Goal: Task Accomplishment & Management: Complete application form

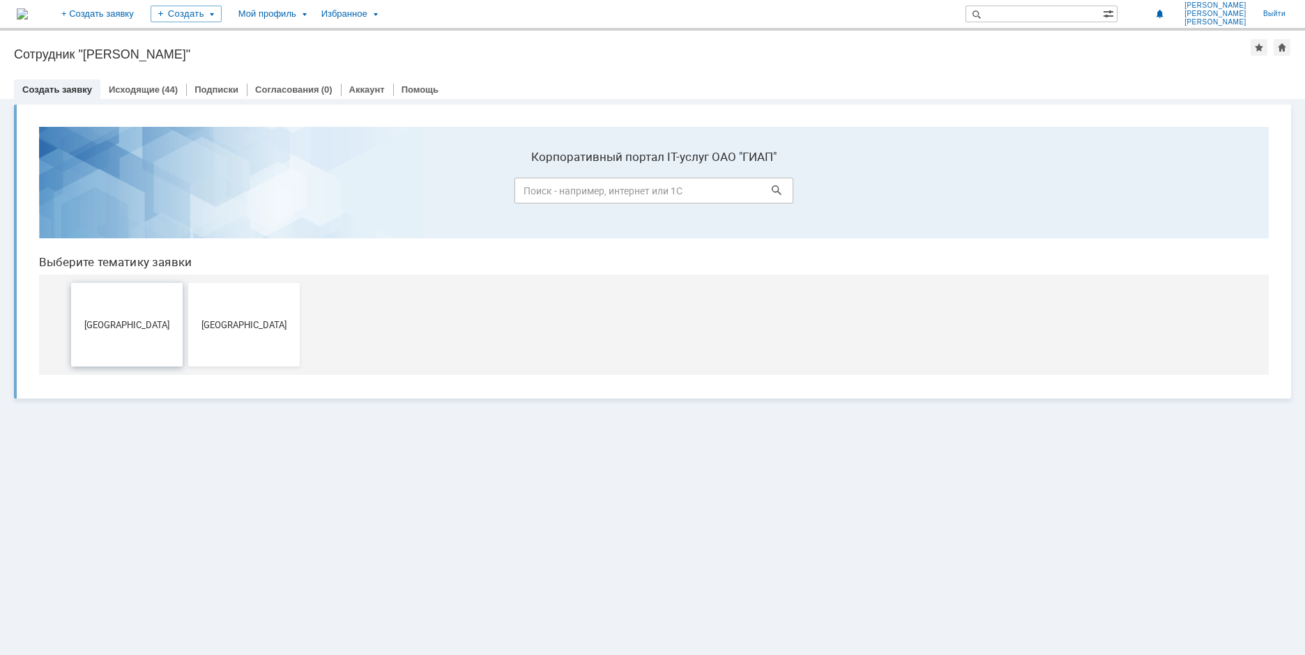
click at [121, 324] on span "[GEOGRAPHIC_DATA]" at bounding box center [126, 324] width 103 height 10
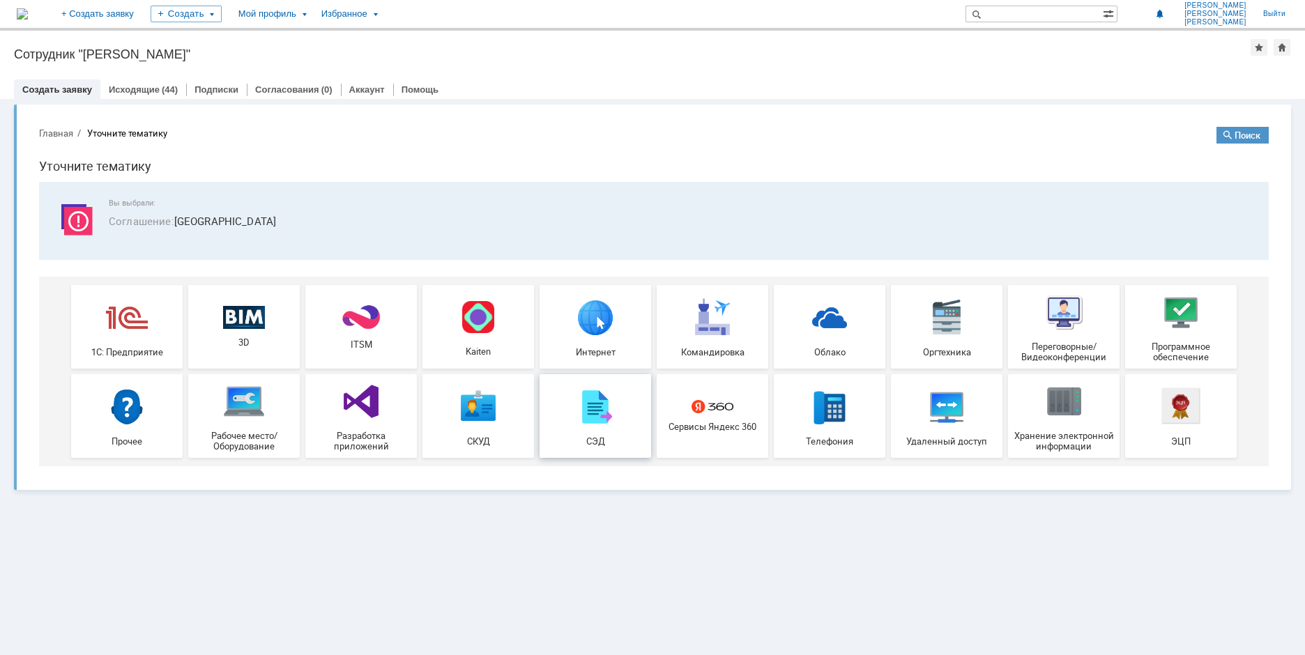
click at [599, 402] on img at bounding box center [595, 407] width 42 height 42
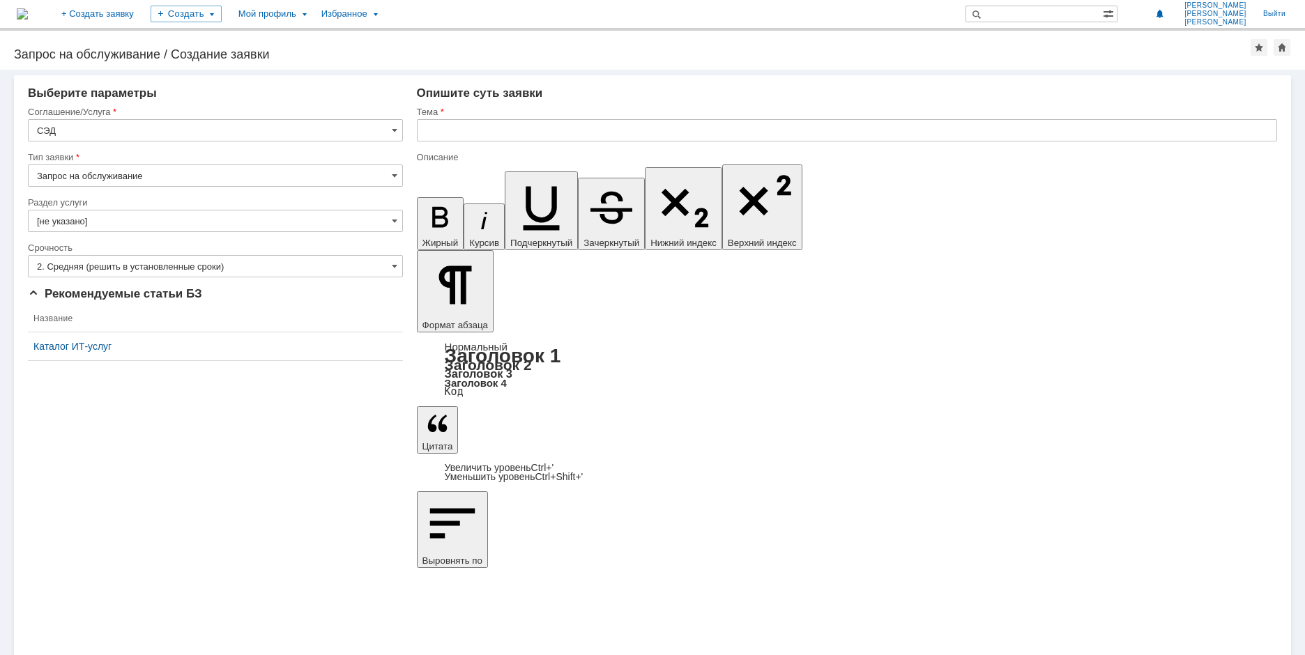
click at [390, 173] on input "Запрос на обслуживание" at bounding box center [215, 176] width 375 height 22
click at [169, 220] on span "Запрос на обслуживание" at bounding box center [215, 224] width 357 height 11
type input "Запрос на обслуживание"
click at [392, 220] on span at bounding box center [395, 220] width 6 height 11
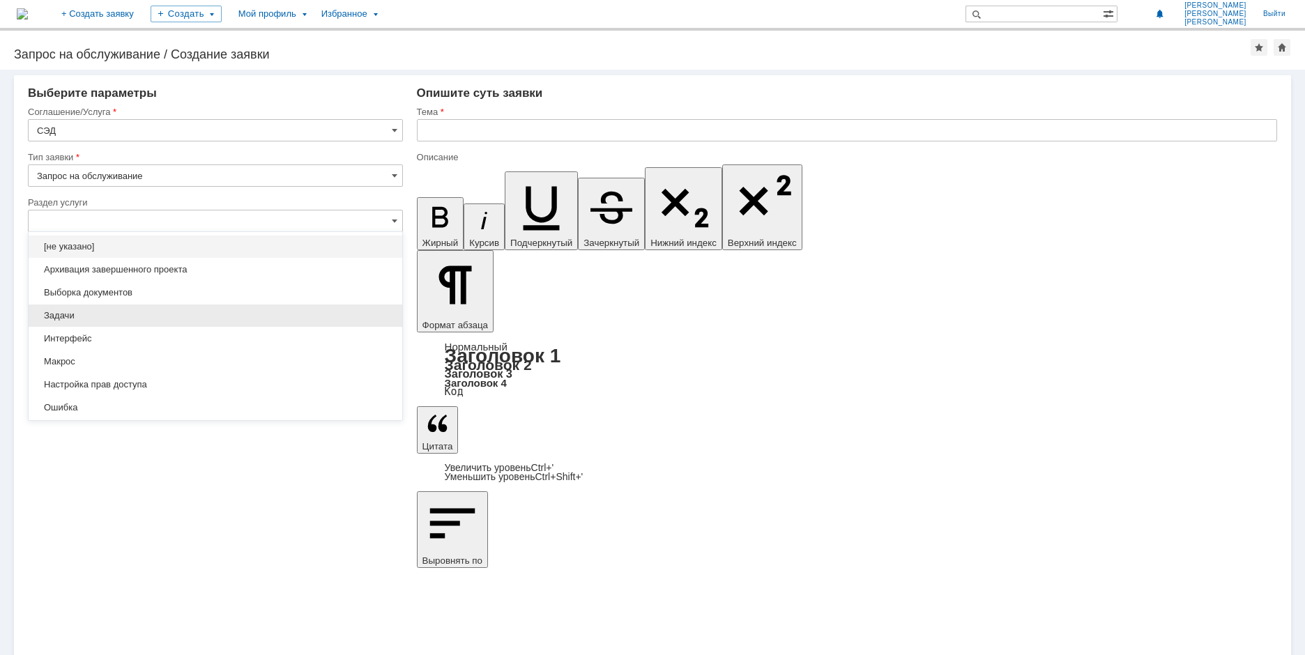
click at [312, 317] on span "Задачи" at bounding box center [215, 315] width 357 height 11
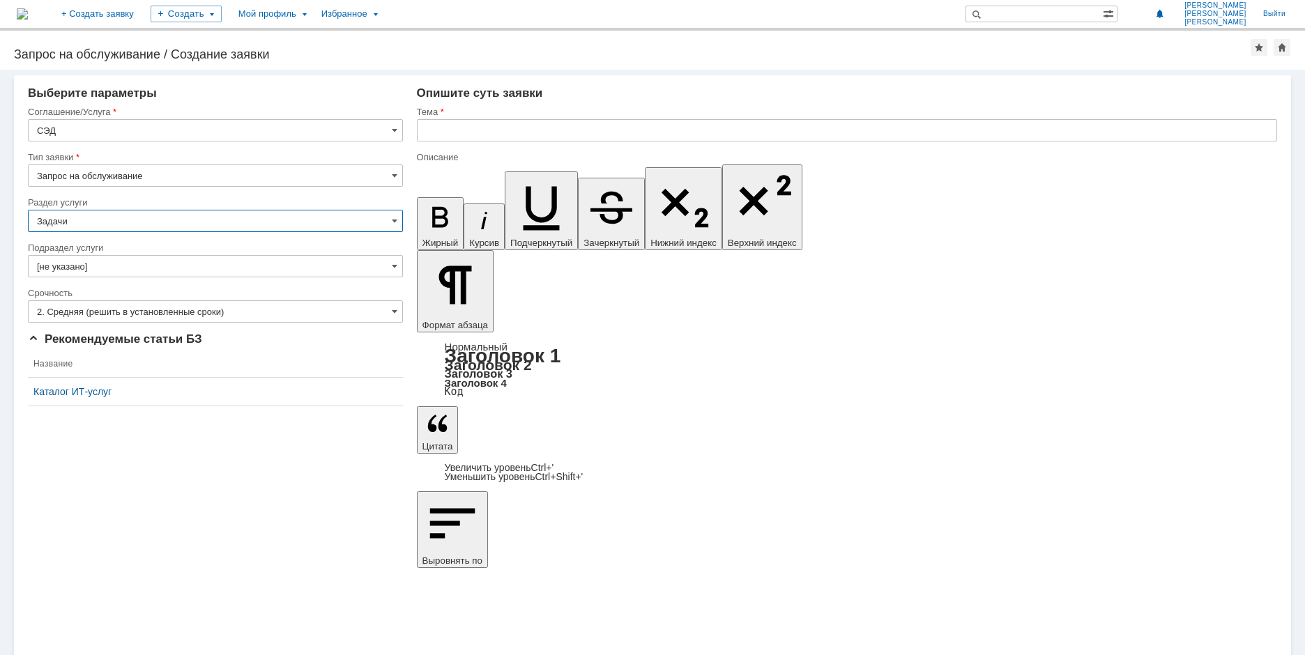
type input "Задачи"
click at [390, 265] on input "[не указано]" at bounding box center [215, 266] width 375 height 22
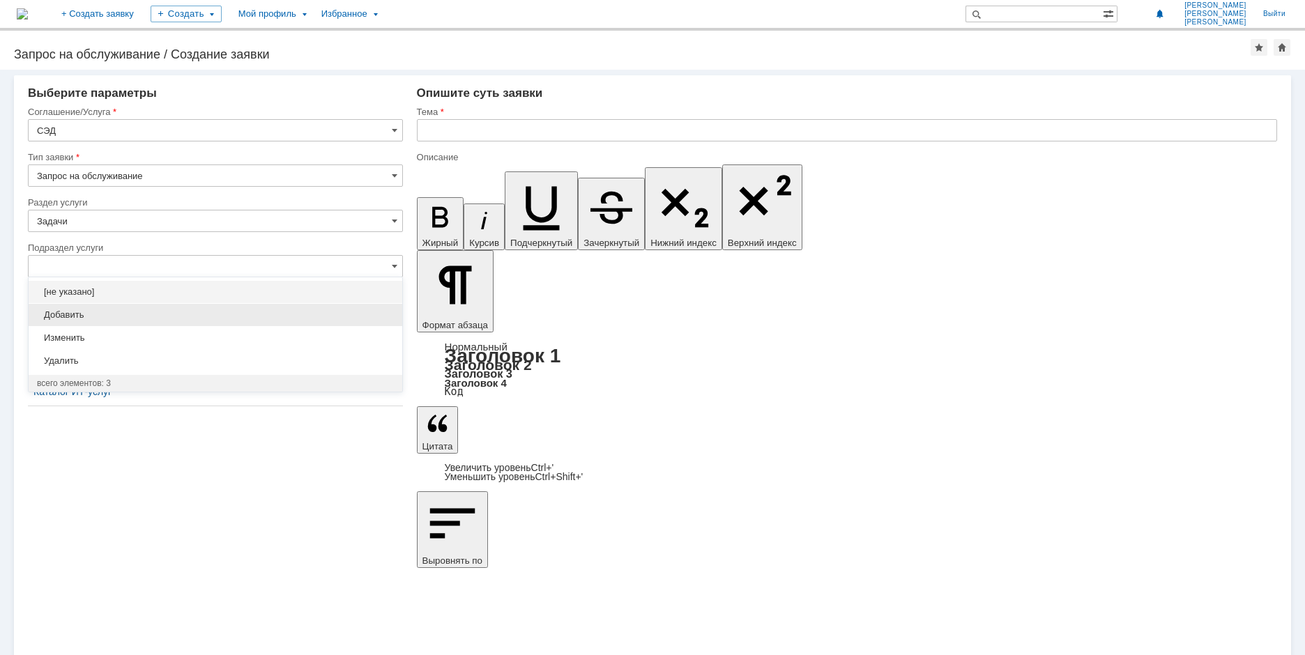
click at [301, 317] on span "Добавить" at bounding box center [215, 315] width 357 height 11
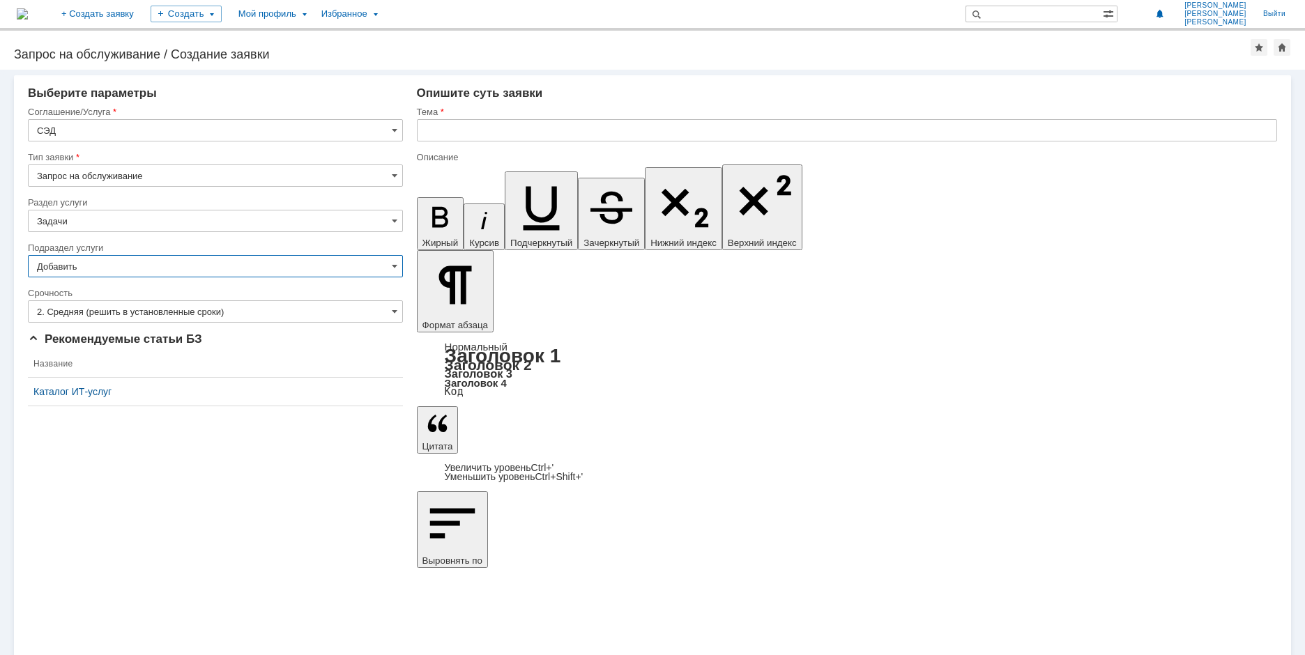
type input "Добавить"
click at [347, 314] on input "2. Средняя (решить в установленные сроки)" at bounding box center [215, 311] width 375 height 22
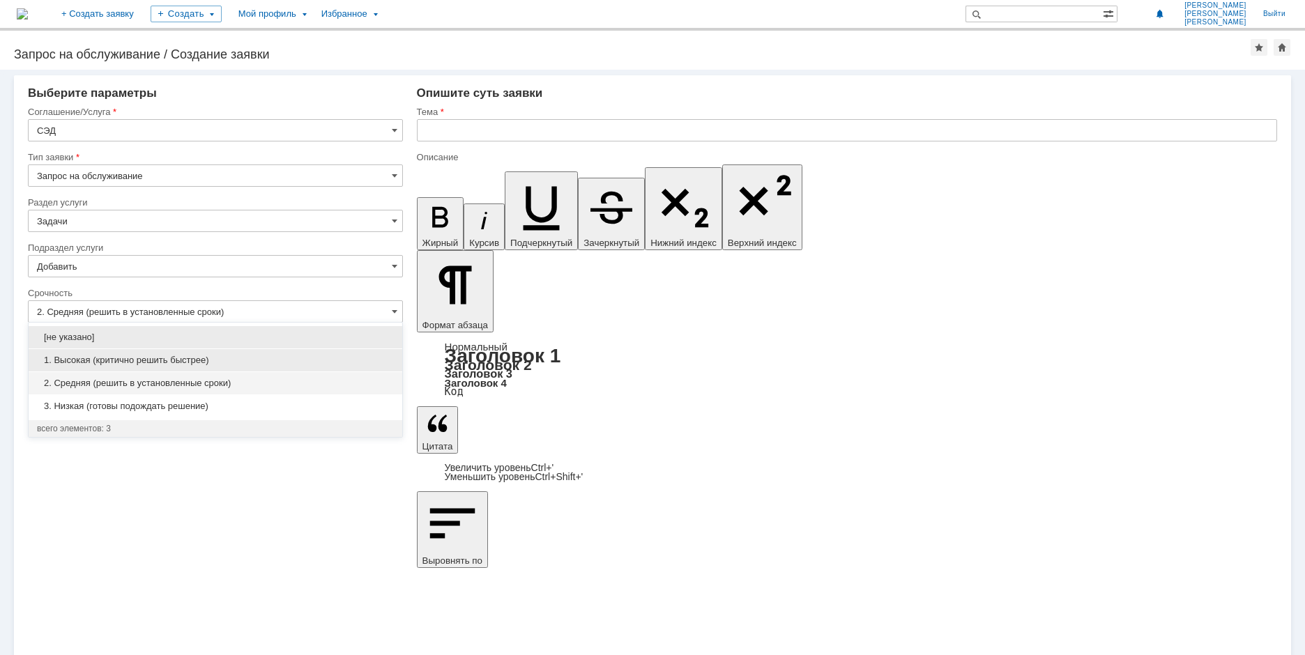
click at [302, 361] on span "1. Высокая (критично решить быстрее)" at bounding box center [215, 360] width 357 height 11
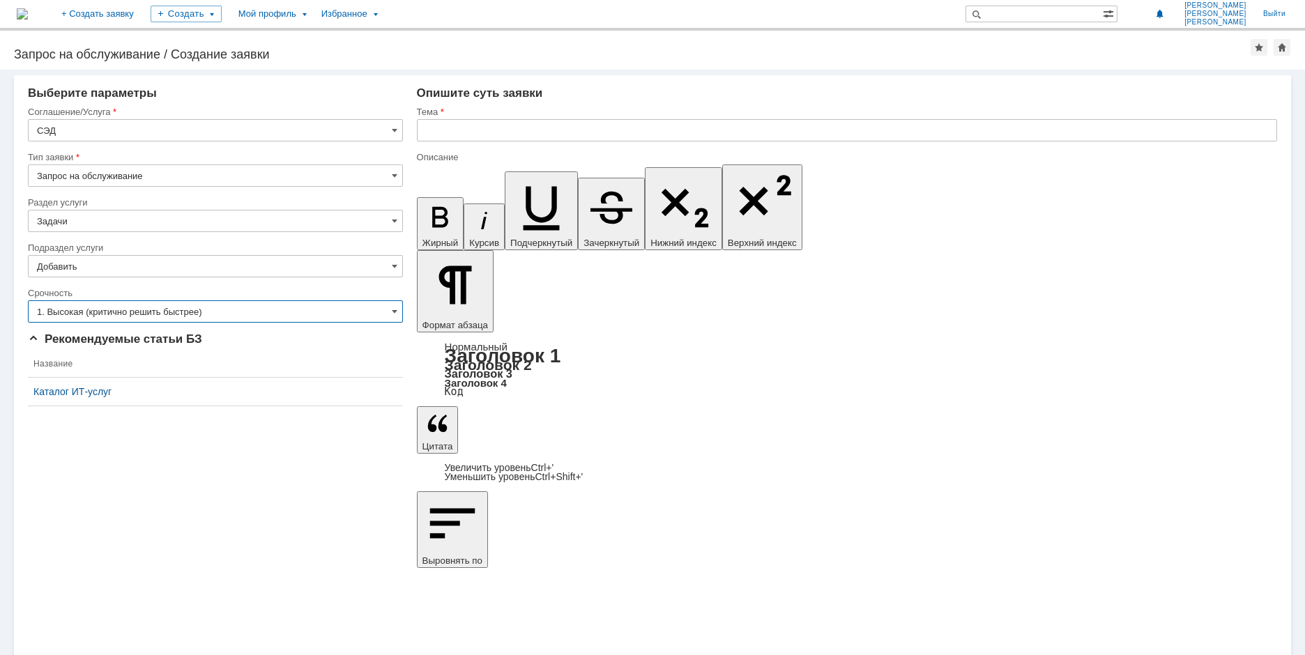
type input "1. Высокая (критично решить быстрее)"
click at [590, 131] on input "text" at bounding box center [847, 130] width 860 height 22
type input "корректировка титульного списка"
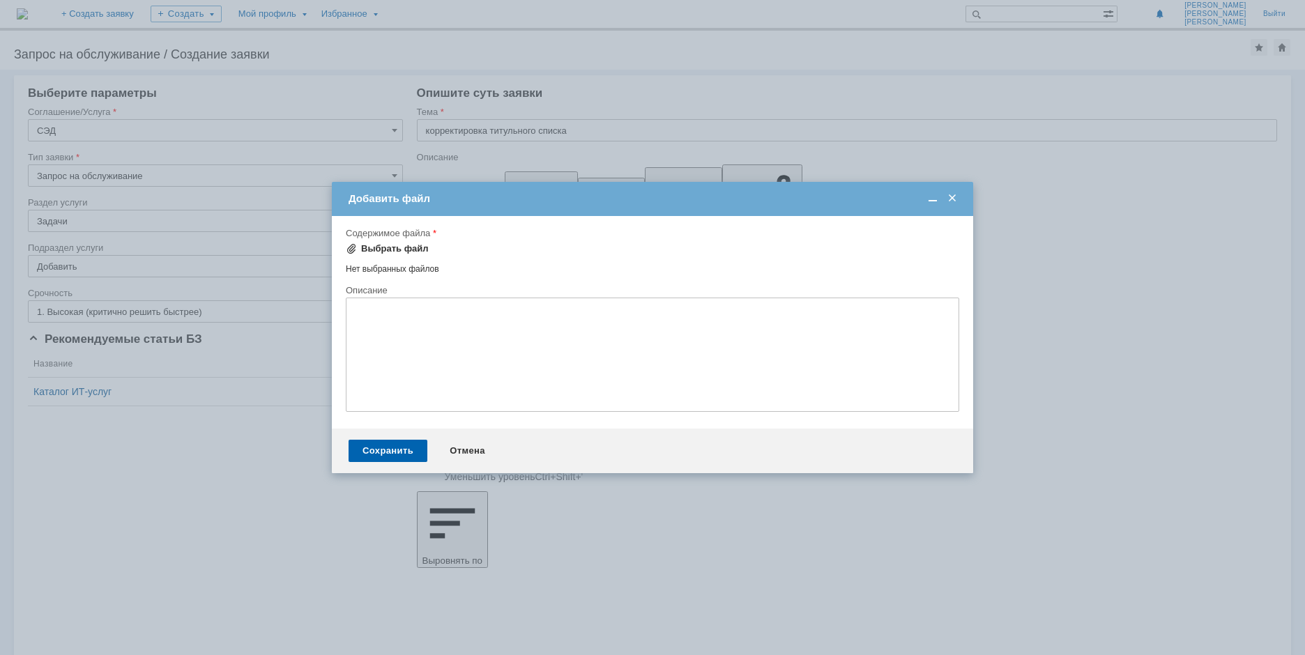
click at [404, 243] on div "Выбрать файл" at bounding box center [387, 249] width 83 height 17
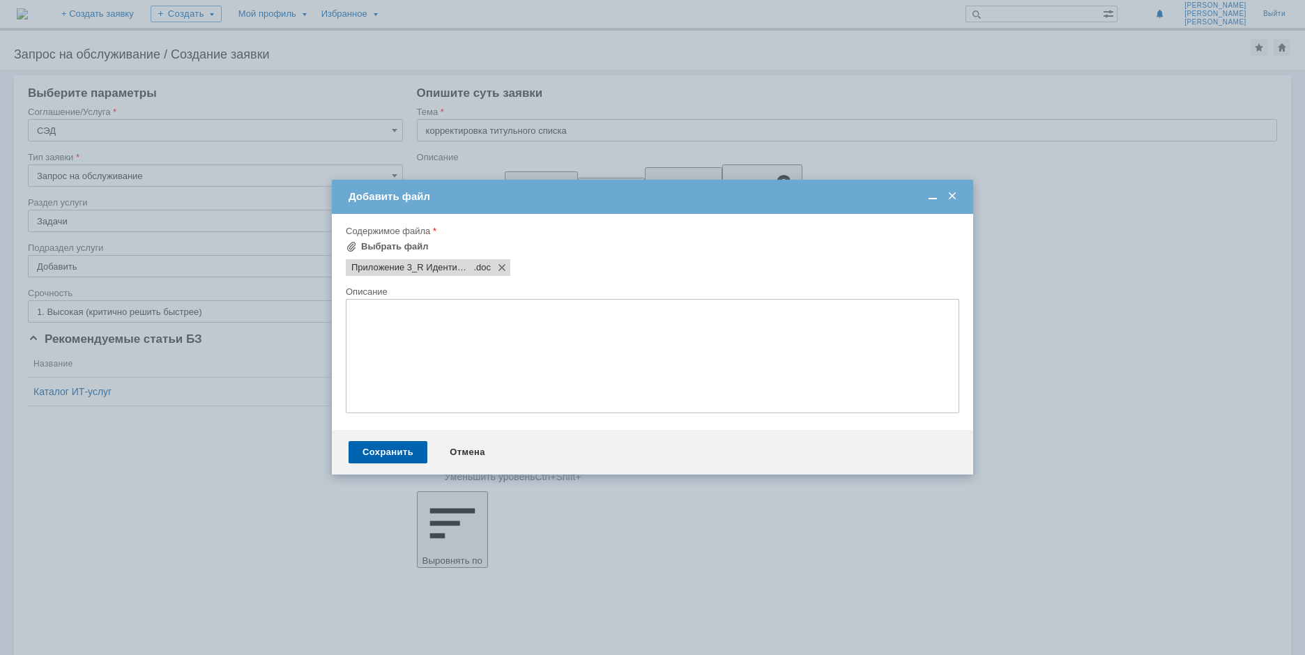
click at [492, 340] on textarea at bounding box center [653, 356] width 614 height 114
click at [435, 311] on textarea "Прошу учесть текеущий список корпусов" at bounding box center [653, 356] width 614 height 114
click at [588, 319] on textarea "Прошу учесть текущий список корпусов" at bounding box center [653, 356] width 614 height 114
drag, startPoint x: 354, startPoint y: 310, endPoint x: 593, endPoint y: 311, distance: 239.1
click at [593, 311] on textarea "Прошу учесть текущий список корпусов см. вложение. Требуется корректировка титу…" at bounding box center [653, 356] width 614 height 114
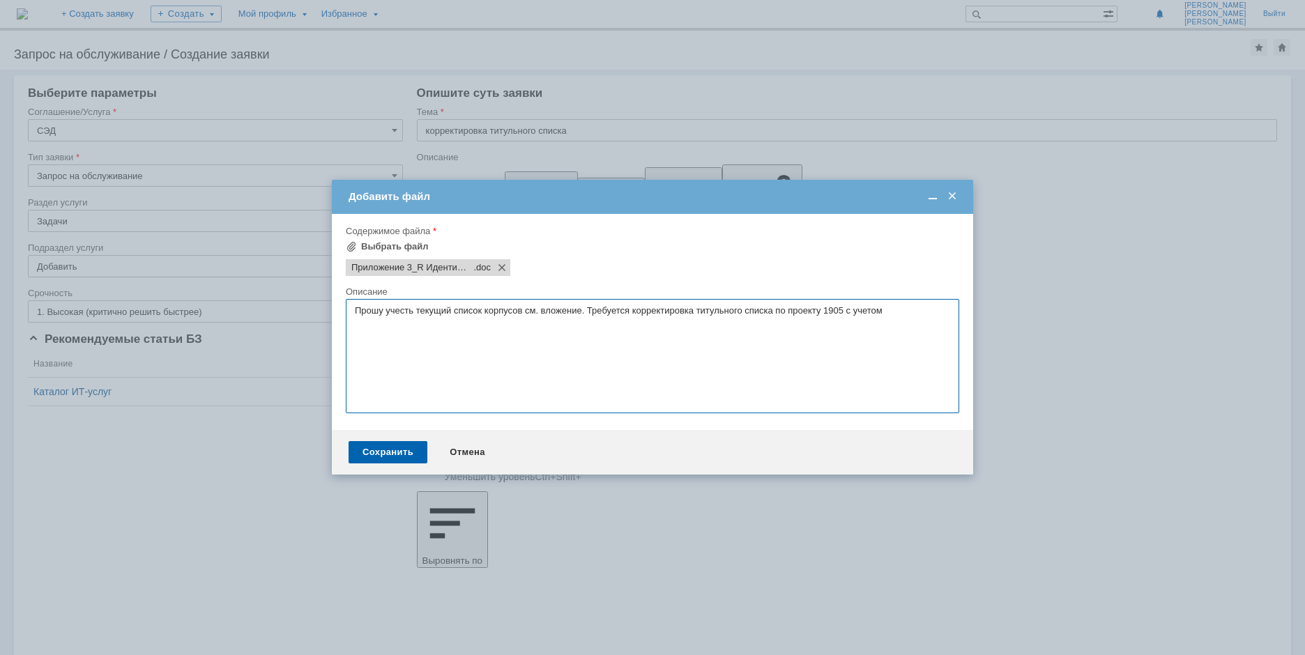
click at [491, 331] on textarea "Прошу учесть текущий список корпусов см. вложение. Требуется корректировка титу…" at bounding box center [653, 356] width 614 height 114
drag, startPoint x: 416, startPoint y: 312, endPoint x: 597, endPoint y: 311, distance: 180.6
click at [597, 311] on textarea "Прошу учесть текущий список корпусов см. вложение. Требуется корректировка титу…" at bounding box center [653, 356] width 614 height 114
click at [590, 310] on textarea "Прошу учесть текущий список корпусов см. вложение. Требуется корректировка титу…" at bounding box center [653, 356] width 614 height 114
drag, startPoint x: 590, startPoint y: 310, endPoint x: 418, endPoint y: 307, distance: 172.2
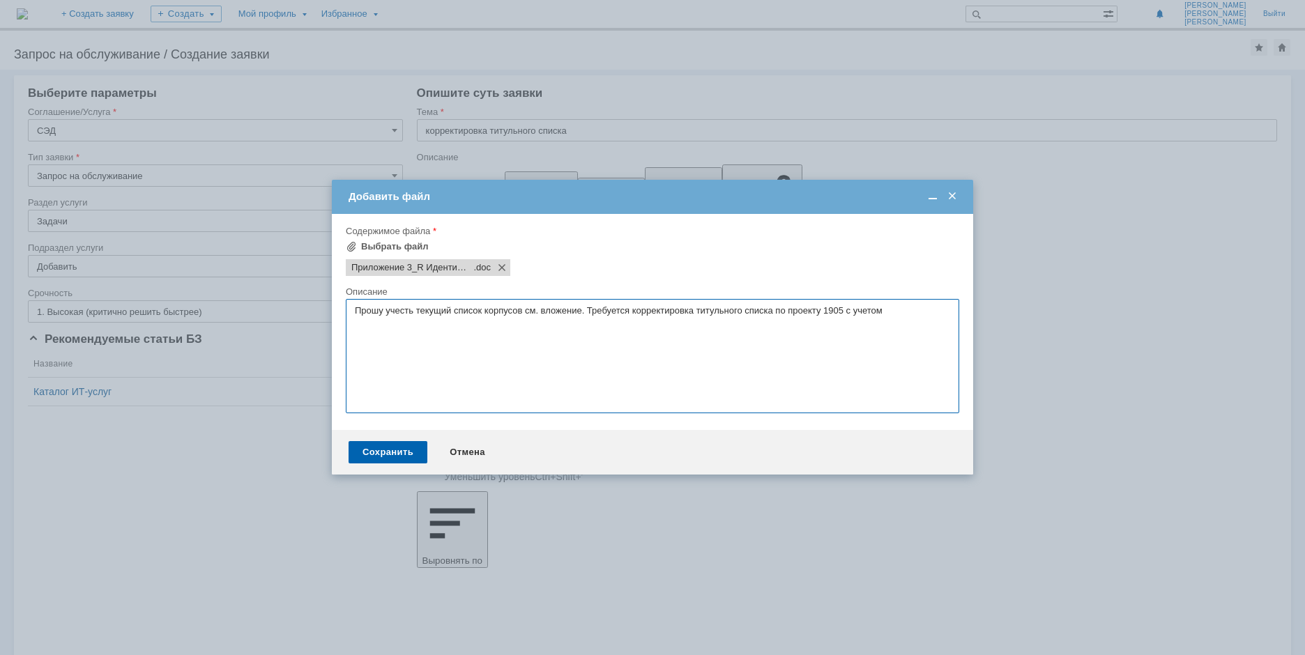
click at [418, 307] on textarea "Прошу учесть текущий список корпусов см. вложение. Требуется корректировка титу…" at bounding box center [653, 356] width 614 height 114
click at [756, 310] on textarea "Прошу учесть Требуется корректировка титульного списка по проекту 1905 с учетом" at bounding box center [653, 356] width 614 height 114
paste textarea "текущий список корпусов см. вложение."
click at [719, 314] on textarea "Прошу учесть Требуется корректировка титульного списка по проекту 1905 с учетом…" at bounding box center [653, 356] width 614 height 114
drag, startPoint x: 756, startPoint y: 310, endPoint x: 749, endPoint y: 310, distance: 7.7
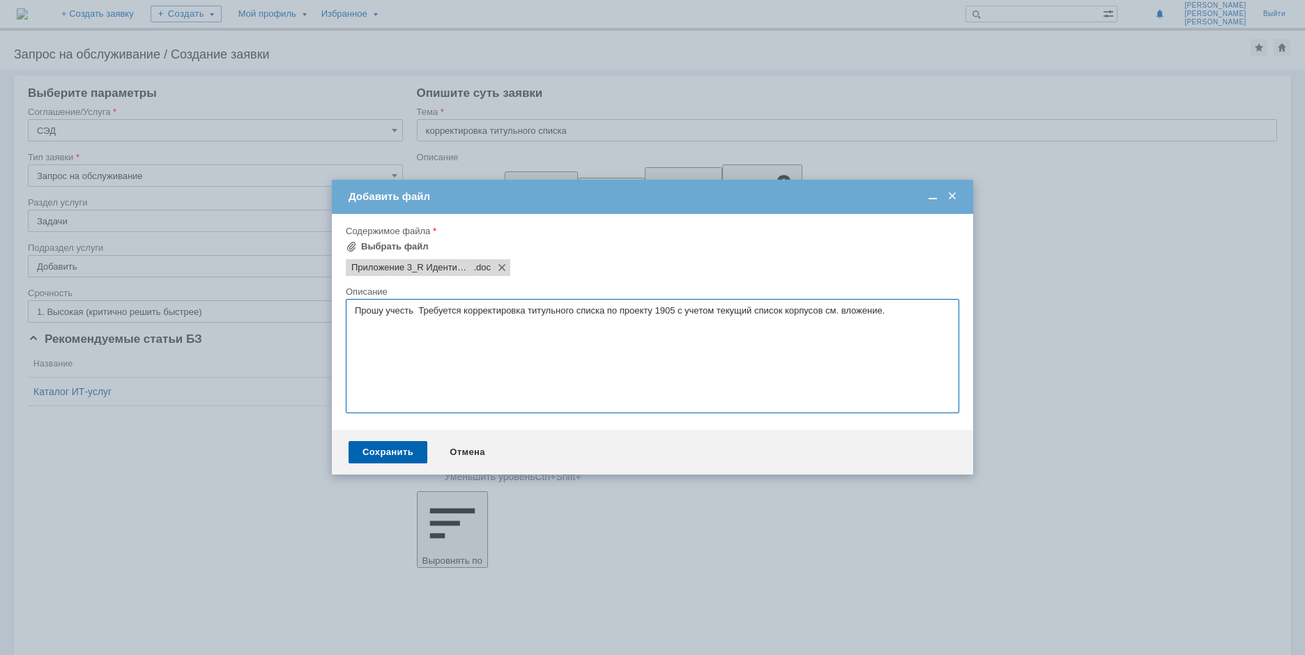
click at [749, 310] on textarea "Прошу учесть Требуется корректировка титульного списка по проекту 1905 с учетом…" at bounding box center [653, 356] width 614 height 114
click at [791, 312] on textarea "Прошу учесть Требуется корректировка титульного списка по проекту 1905 с учетом…" at bounding box center [653, 356] width 614 height 114
drag, startPoint x: 419, startPoint y: 307, endPoint x: 337, endPoint y: 307, distance: 82.3
click at [337, 307] on div "Внимание! Форма добавления Содержимое файла Выбрать файл Приложение 3_R Идентиф…" at bounding box center [652, 322] width 641 height 216
type textarea "Требуется корректировка титульного списка по проекту 1905 с учетом текущего спи…"
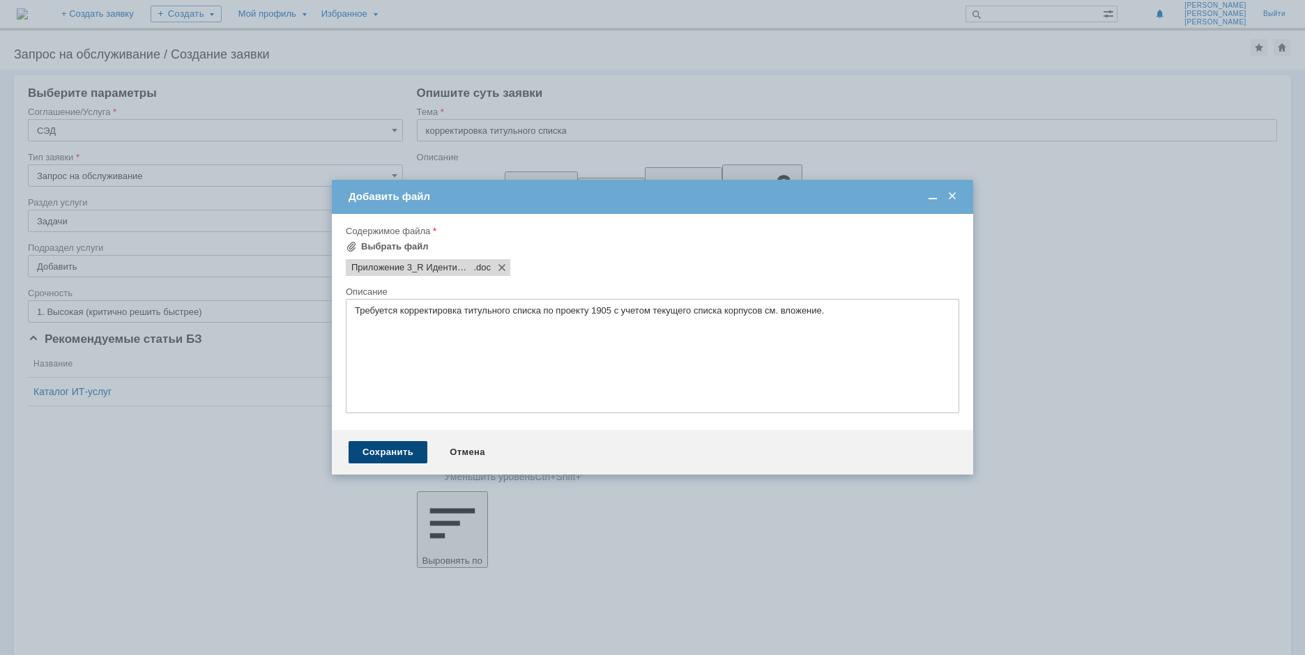
click at [387, 452] on div "Сохранить" at bounding box center [388, 452] width 79 height 22
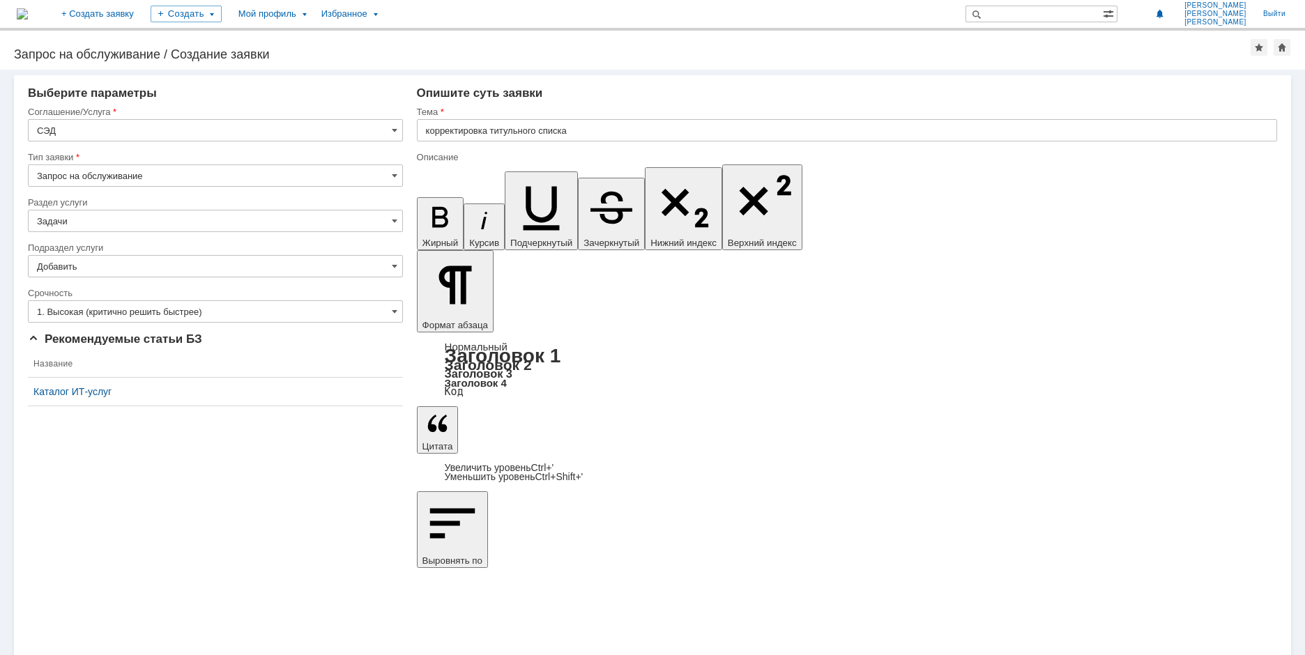
drag, startPoint x: 595, startPoint y: 4886, endPoint x: 818, endPoint y: 5076, distance: 292.3
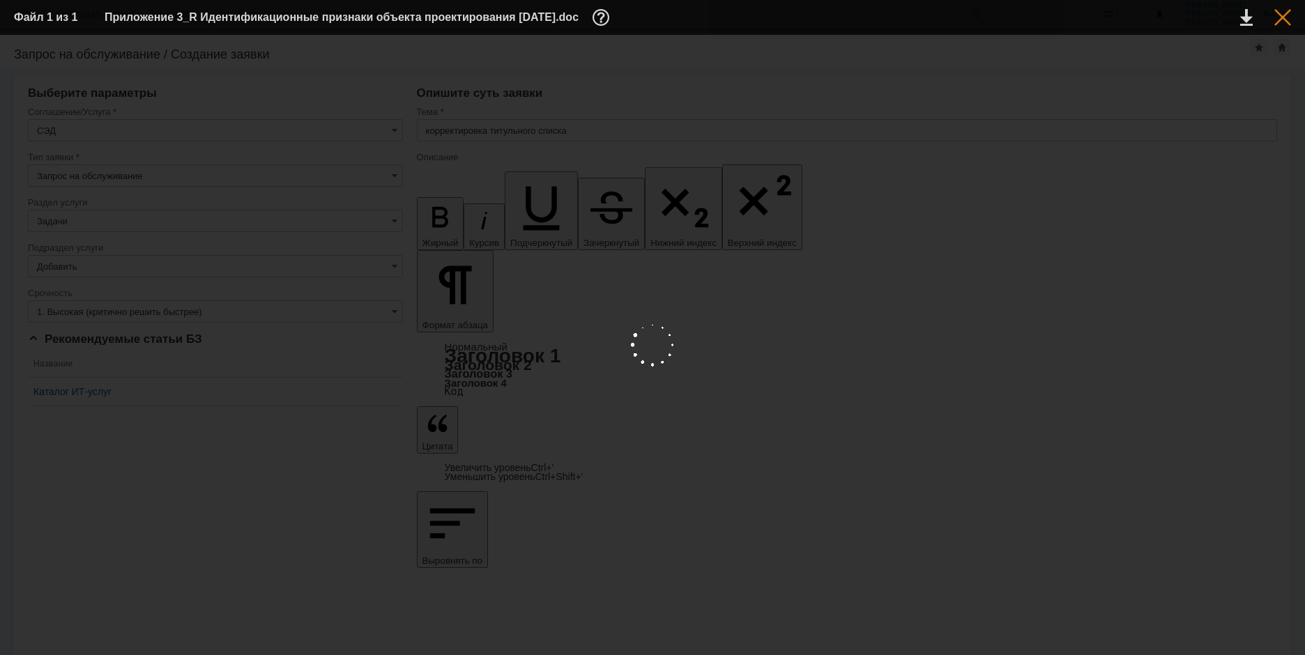
click at [1277, 19] on div at bounding box center [1282, 17] width 17 height 17
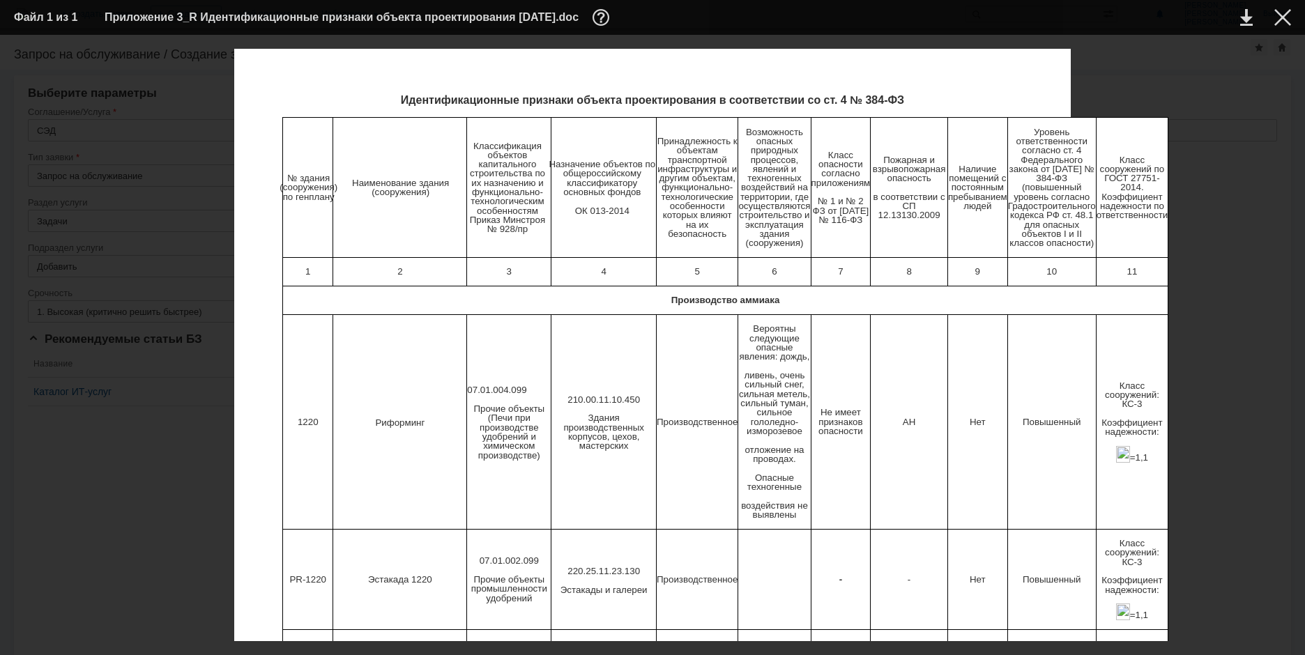
click at [1299, 5] on table "Файл 1 из 1 Приложение 3_R Идентификационные признаки объекта проектирования [D…" at bounding box center [652, 17] width 1305 height 35
click at [1274, 21] on div at bounding box center [1282, 17] width 17 height 17
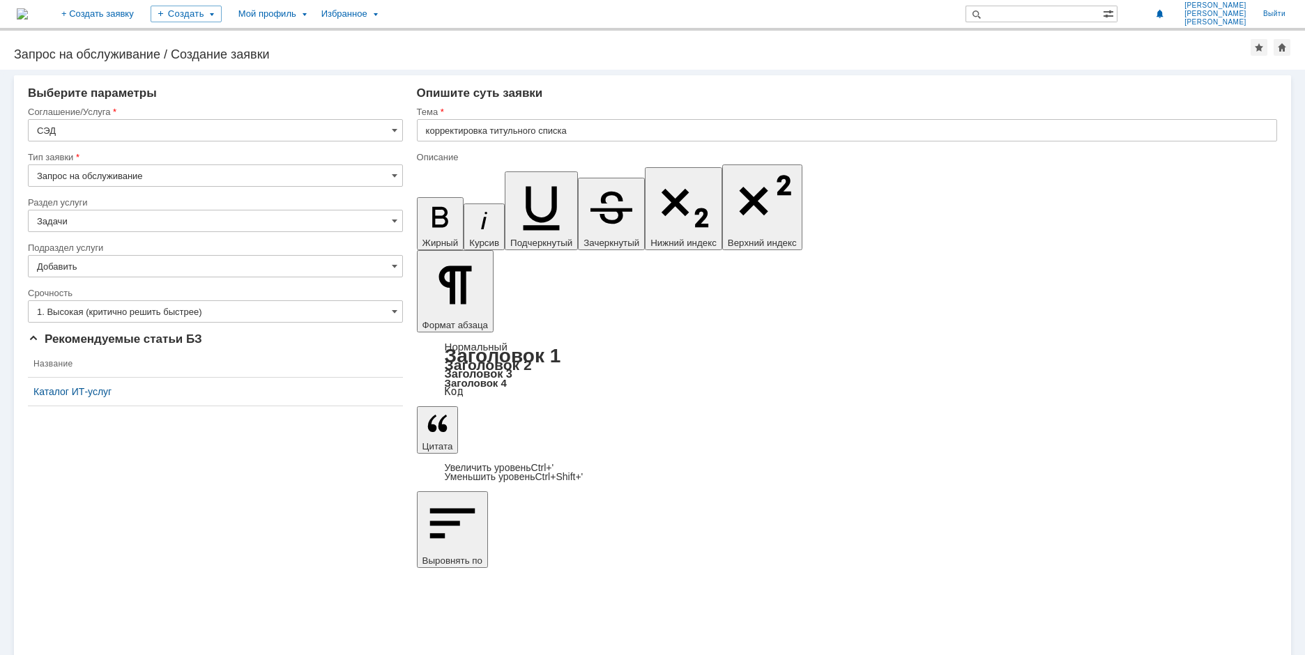
drag, startPoint x: 557, startPoint y: 4893, endPoint x: 756, endPoint y: 5091, distance: 281.5
